Goal: Task Accomplishment & Management: Manage account settings

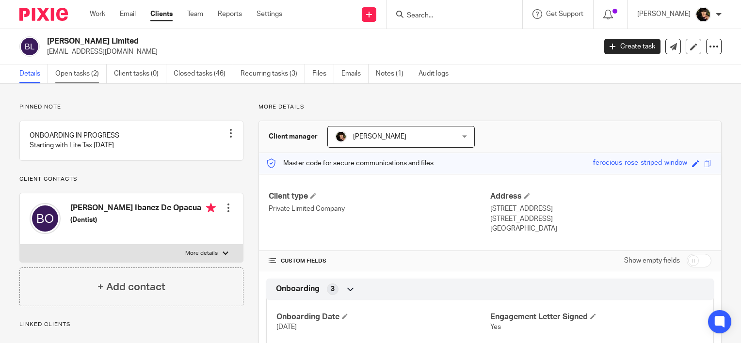
click at [91, 75] on link "Open tasks (2)" at bounding box center [80, 73] width 51 height 19
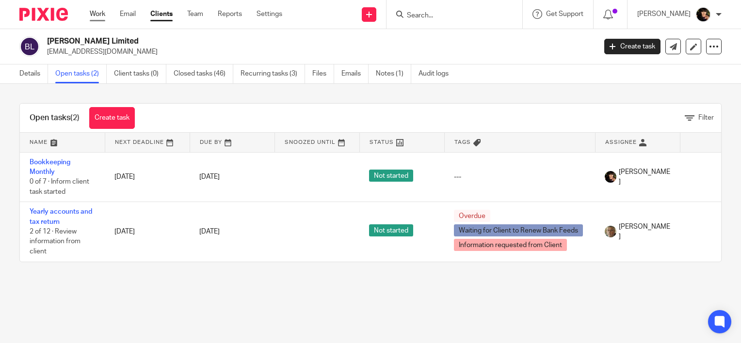
click at [102, 17] on link "Work" at bounding box center [98, 14] width 16 height 10
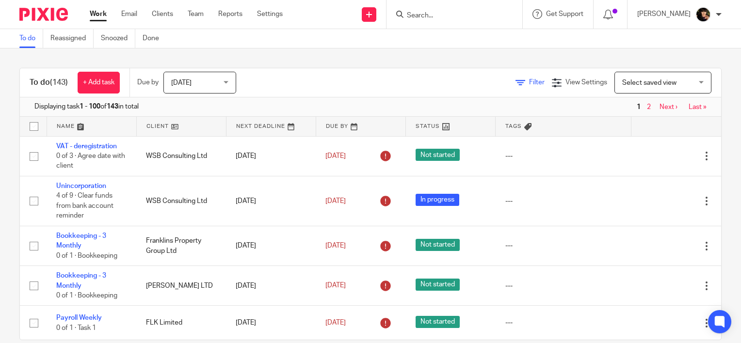
click at [529, 82] on span "Filter" at bounding box center [537, 82] width 16 height 7
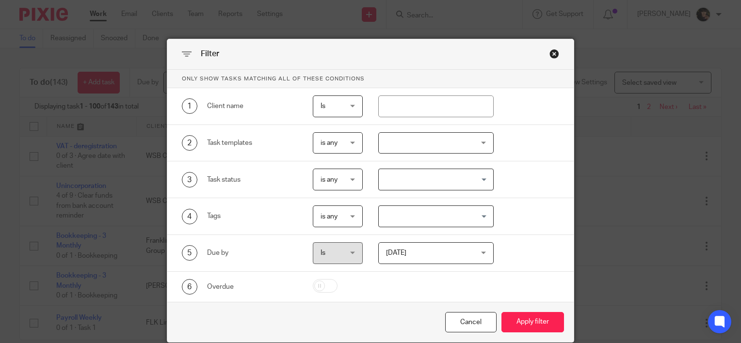
click at [430, 150] on div at bounding box center [436, 143] width 116 height 22
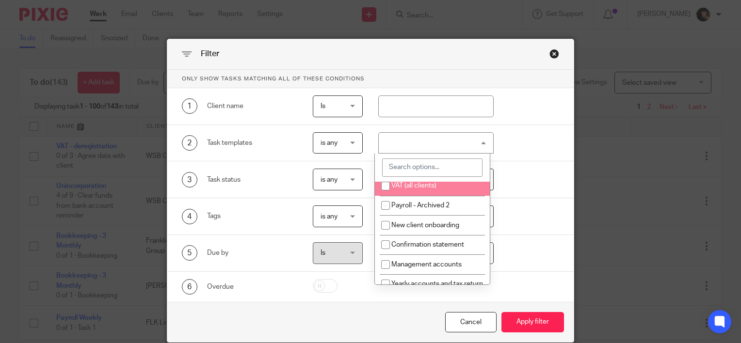
scroll to position [194, 0]
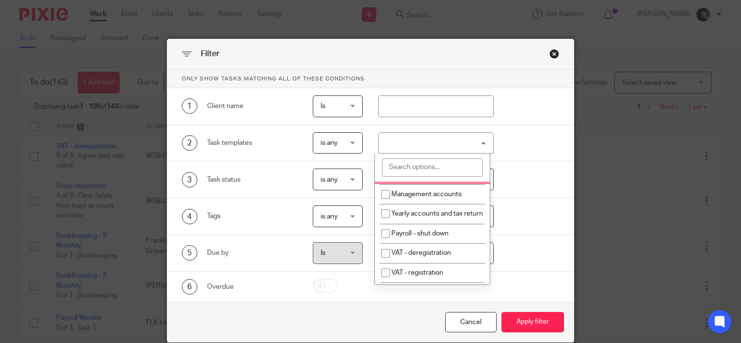
click at [440, 178] on span "Confirmation statement" at bounding box center [427, 174] width 73 height 7
checkbox input "true"
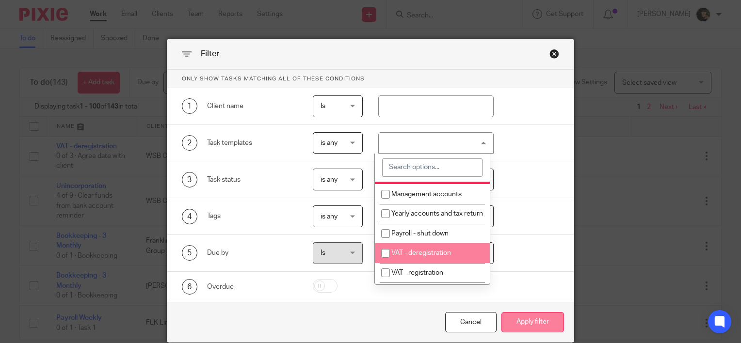
click at [512, 318] on button "Apply filter" at bounding box center [532, 322] width 63 height 21
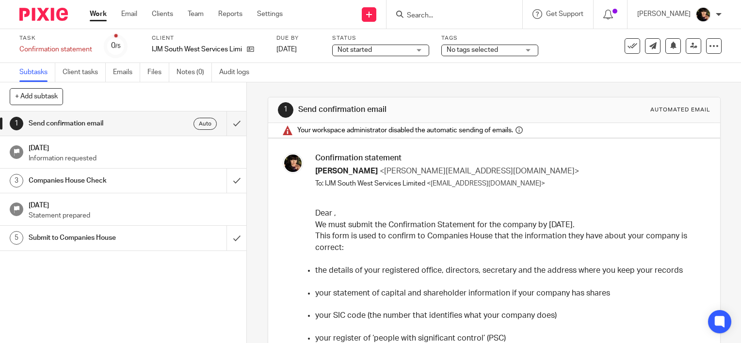
scroll to position [97, 0]
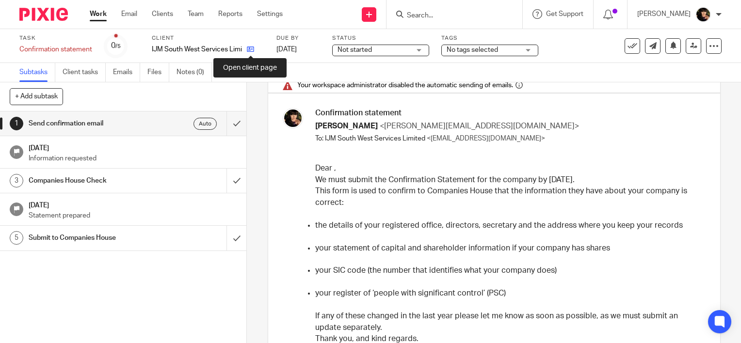
click at [251, 50] on icon at bounding box center [250, 49] width 7 height 7
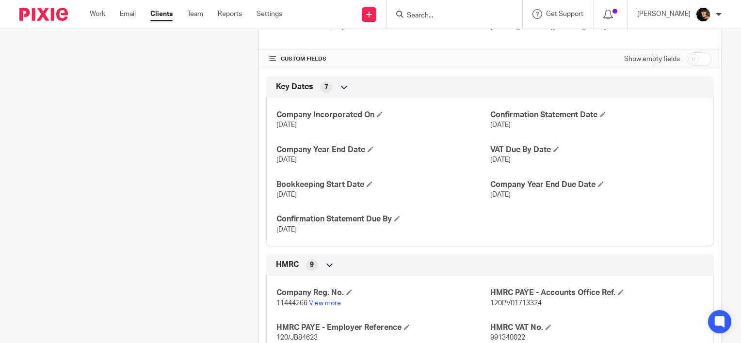
scroll to position [242, 0]
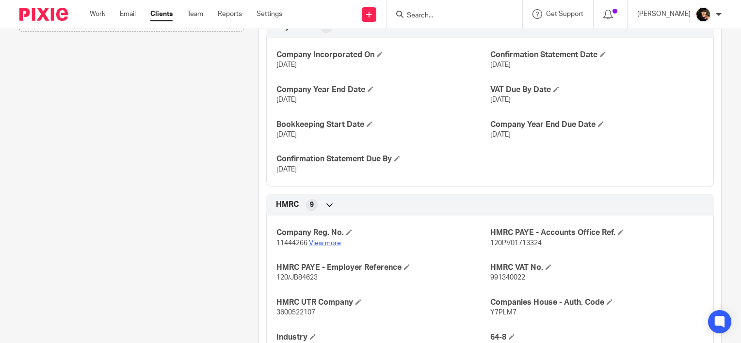
click at [324, 242] on link "View more" at bounding box center [325, 243] width 32 height 7
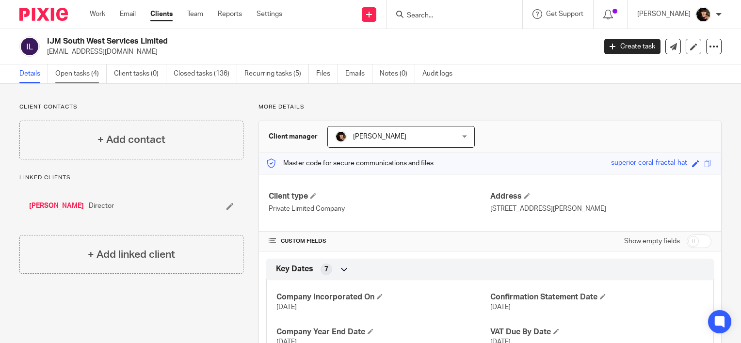
click at [69, 74] on link "Open tasks (4)" at bounding box center [80, 73] width 51 height 19
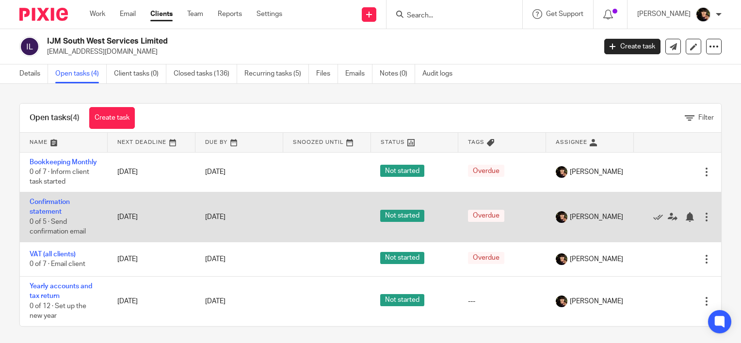
scroll to position [14, 0]
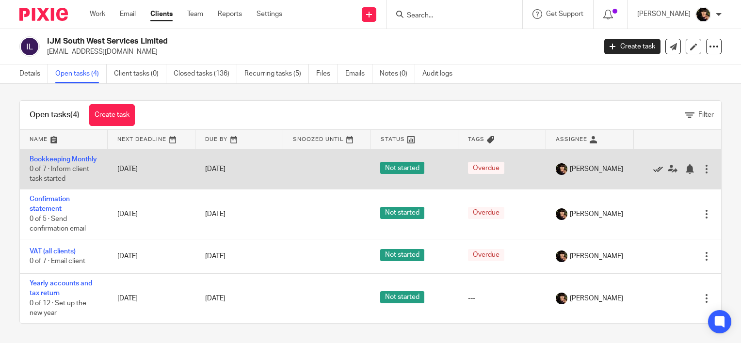
click at [653, 164] on icon at bounding box center [658, 169] width 10 height 10
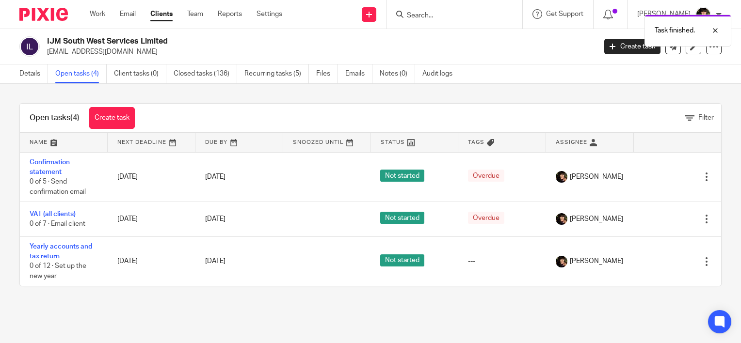
scroll to position [0, 0]
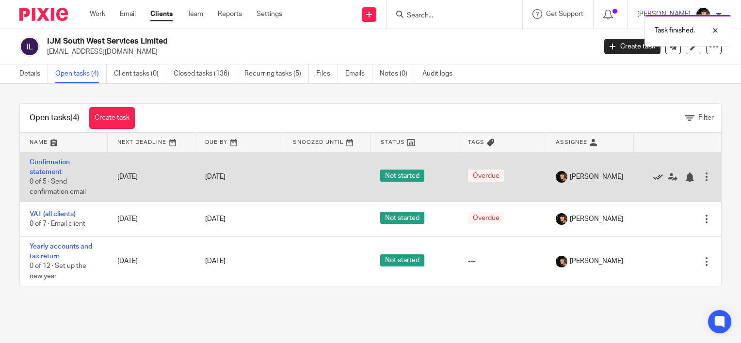
click at [653, 177] on icon at bounding box center [658, 178] width 10 height 10
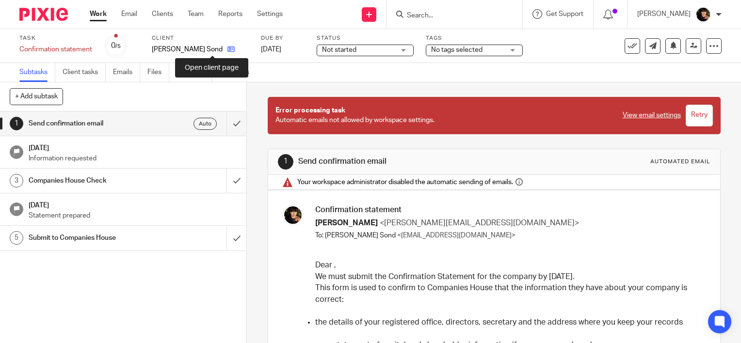
click at [227, 51] on icon at bounding box center [230, 49] width 7 height 7
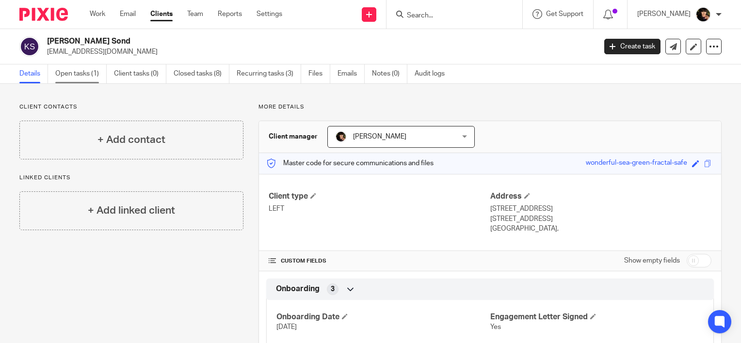
drag, startPoint x: 62, startPoint y: 74, endPoint x: 67, endPoint y: 79, distance: 7.9
click at [62, 74] on link "Open tasks (1)" at bounding box center [80, 73] width 51 height 19
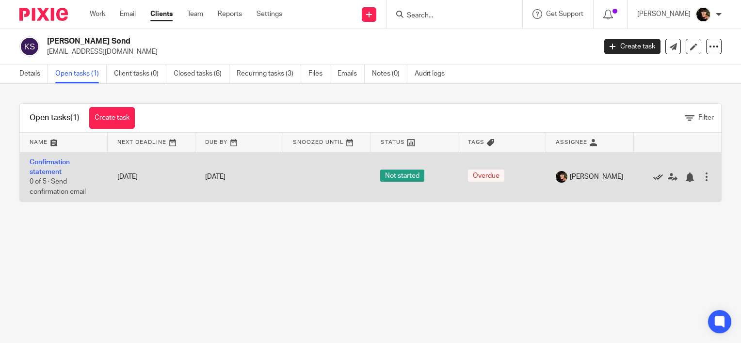
click at [653, 176] on icon at bounding box center [658, 178] width 10 height 10
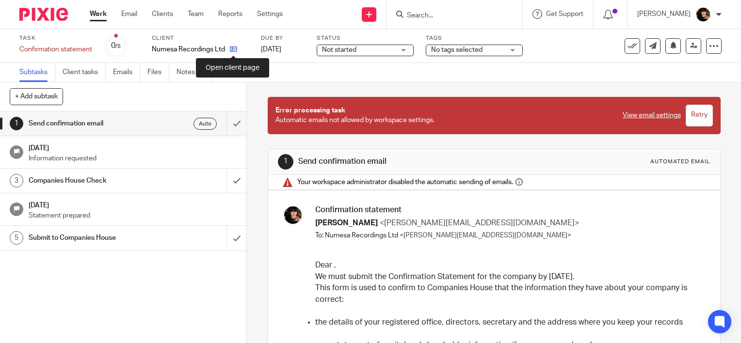
click at [236, 47] on icon at bounding box center [233, 49] width 7 height 7
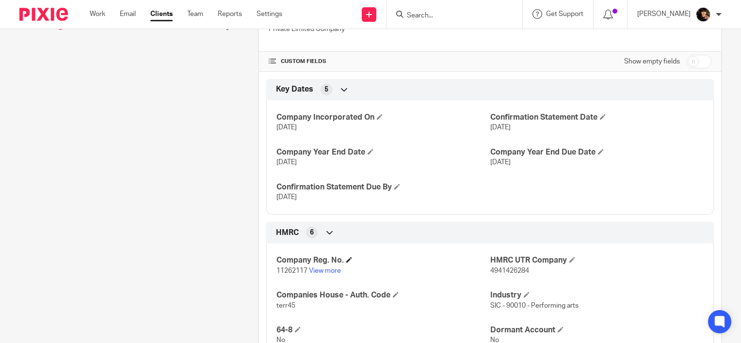
scroll to position [194, 0]
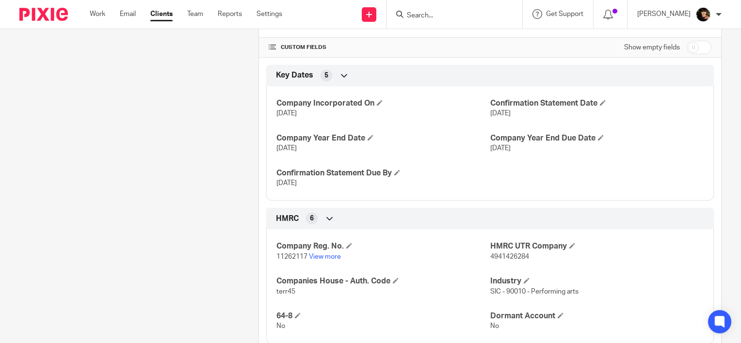
click at [320, 260] on p "11262117 View more" at bounding box center [382, 257] width 213 height 10
click at [320, 256] on link "View more" at bounding box center [325, 256] width 32 height 7
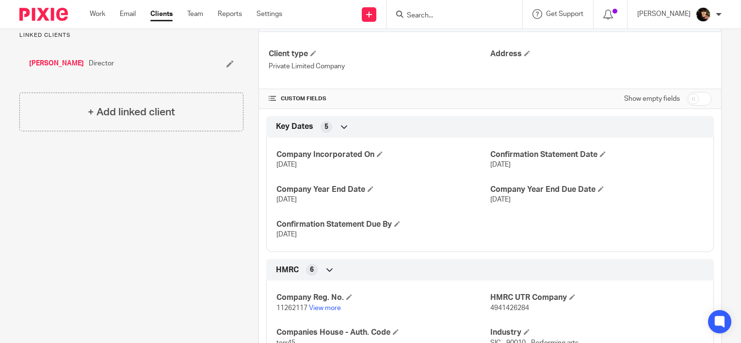
scroll to position [0, 0]
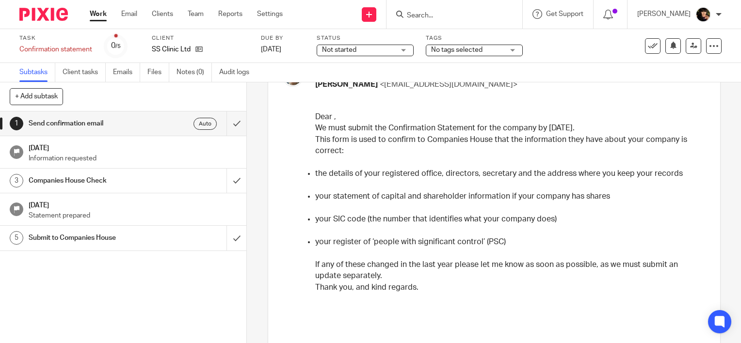
scroll to position [48, 0]
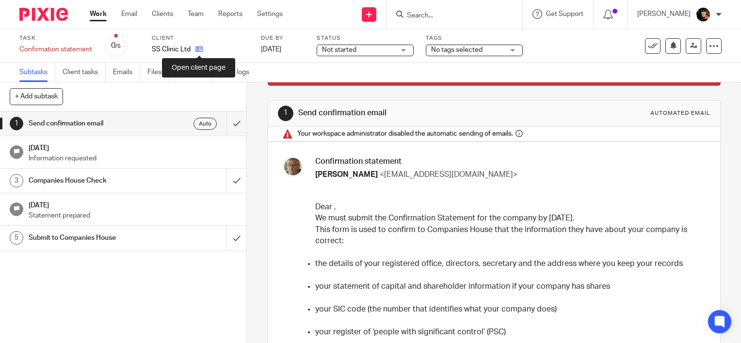
click at [195, 48] on icon at bounding box center [198, 49] width 7 height 7
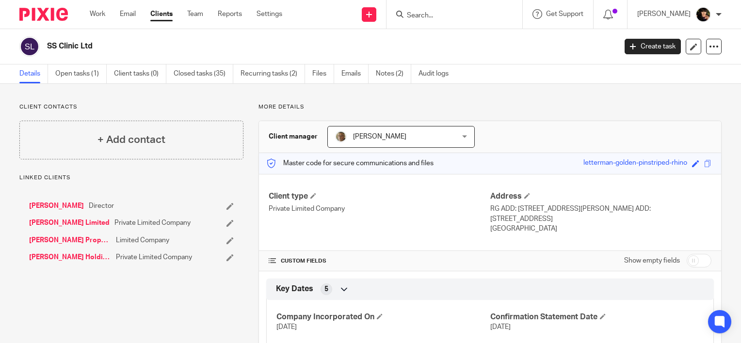
scroll to position [242, 0]
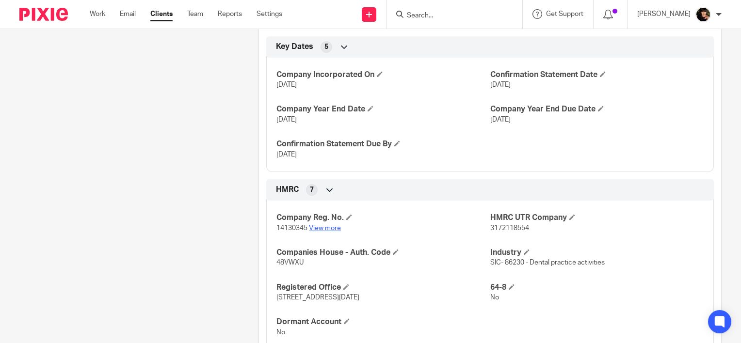
click at [322, 228] on link "View more" at bounding box center [325, 228] width 32 height 7
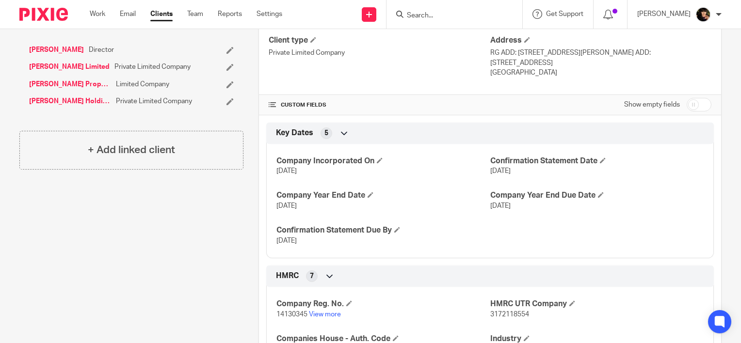
scroll to position [97, 0]
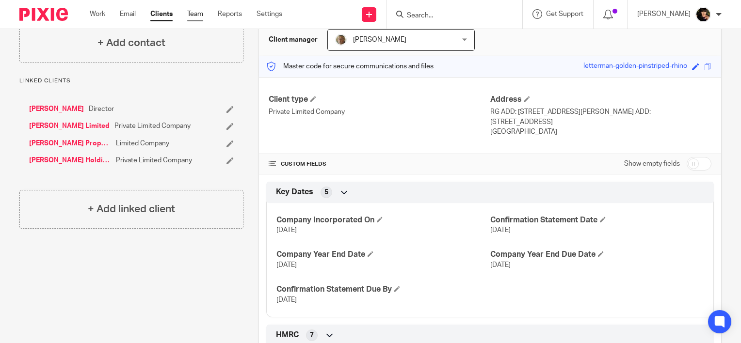
click at [197, 12] on link "Team" at bounding box center [195, 14] width 16 height 10
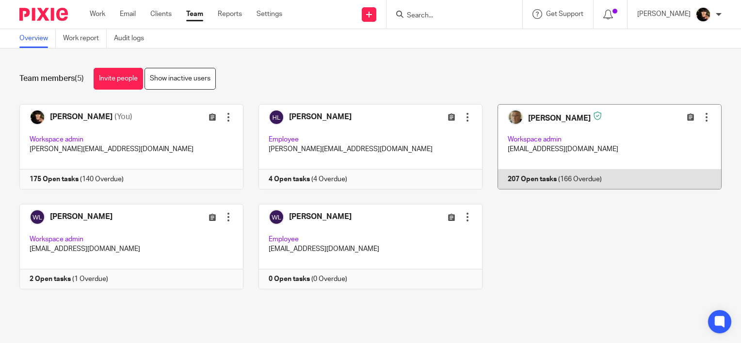
click at [563, 151] on link at bounding box center [601, 146] width 239 height 85
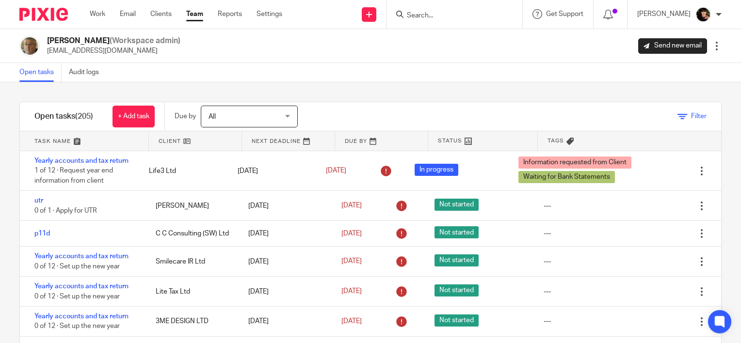
click at [677, 114] on icon at bounding box center [682, 117] width 10 height 10
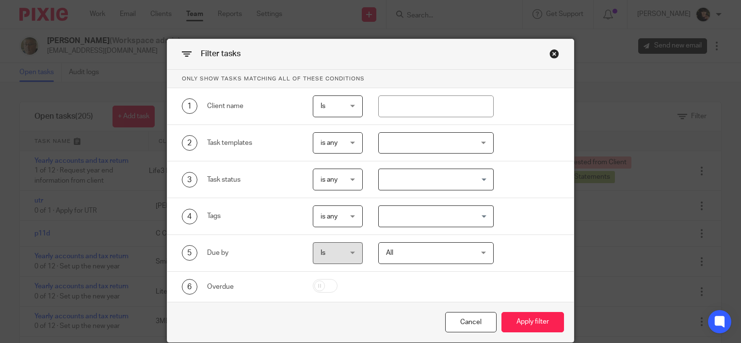
click at [401, 145] on div at bounding box center [436, 143] width 116 height 22
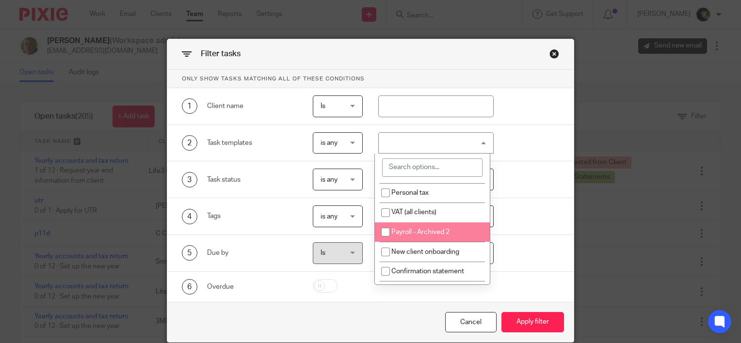
scroll to position [194, 0]
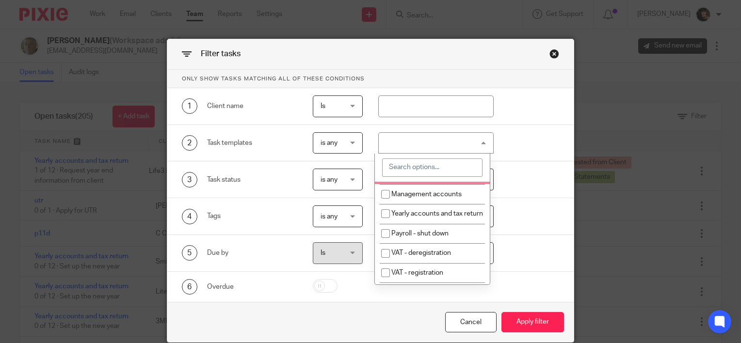
click at [417, 178] on span "Confirmation statement" at bounding box center [427, 174] width 73 height 7
checkbox input "true"
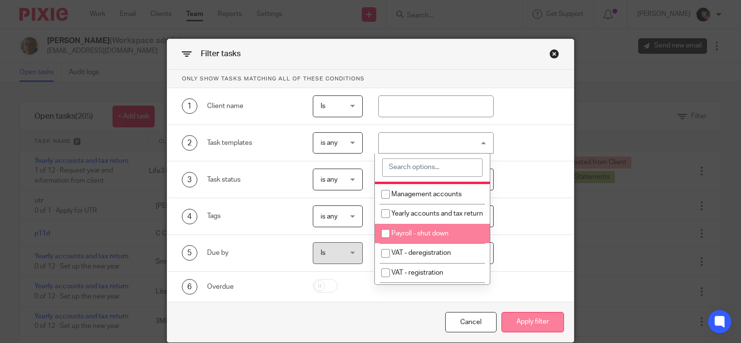
click at [512, 320] on button "Apply filter" at bounding box center [532, 322] width 63 height 21
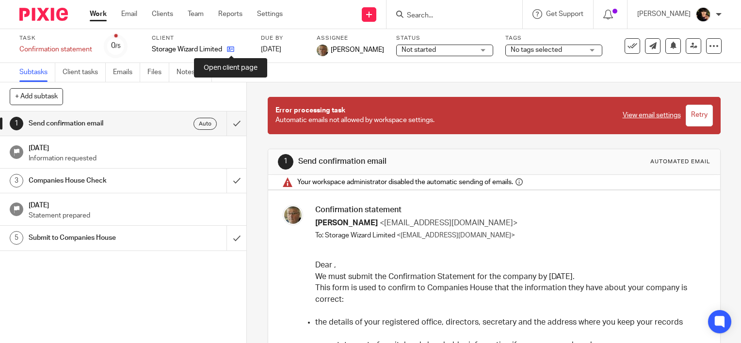
click at [232, 49] on icon at bounding box center [230, 49] width 7 height 7
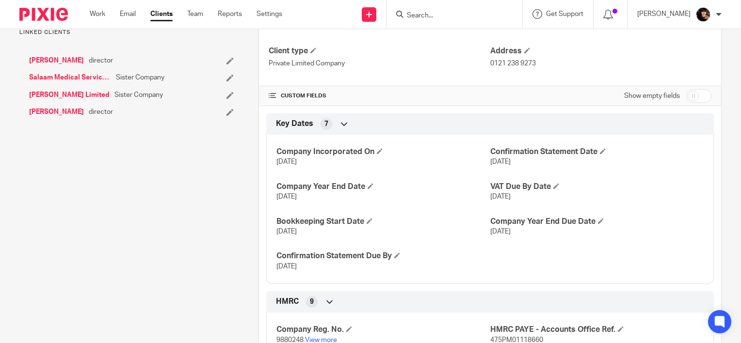
scroll to position [339, 0]
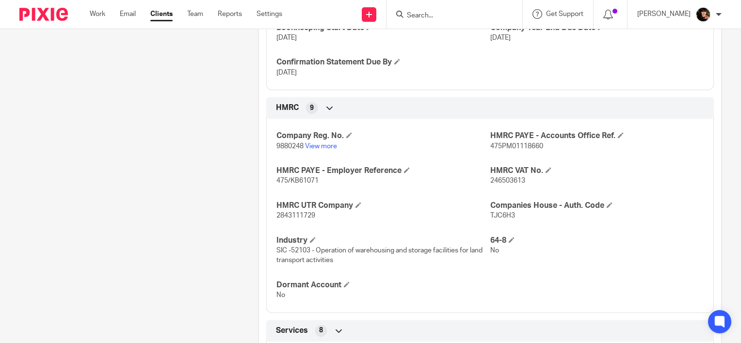
click at [321, 149] on p "9880248 View more" at bounding box center [382, 147] width 213 height 10
click at [321, 145] on link "View more" at bounding box center [321, 146] width 32 height 7
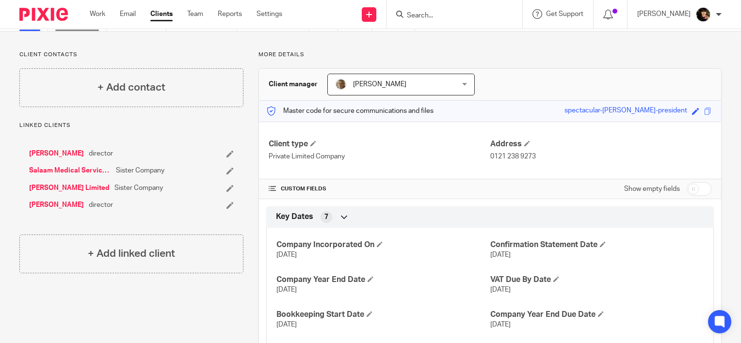
scroll to position [0, 0]
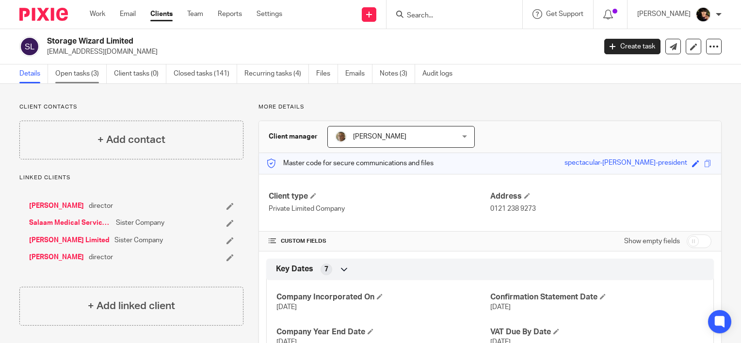
click at [76, 74] on link "Open tasks (3)" at bounding box center [80, 73] width 51 height 19
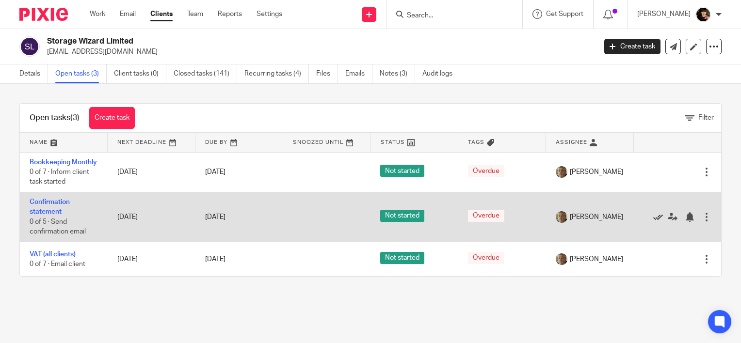
click at [653, 222] on icon at bounding box center [658, 217] width 10 height 10
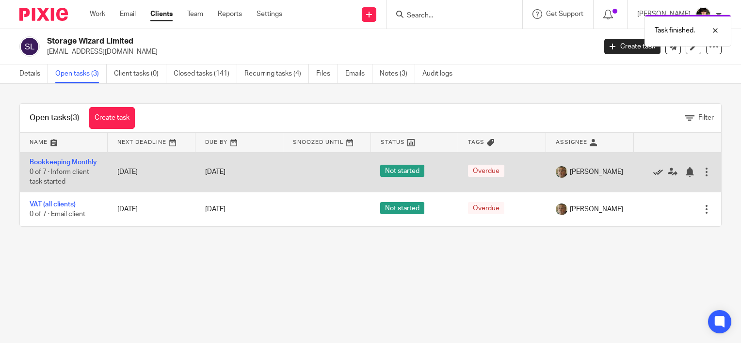
click at [653, 177] on icon at bounding box center [658, 172] width 10 height 10
